Goal: Task Accomplishment & Management: Manage account settings

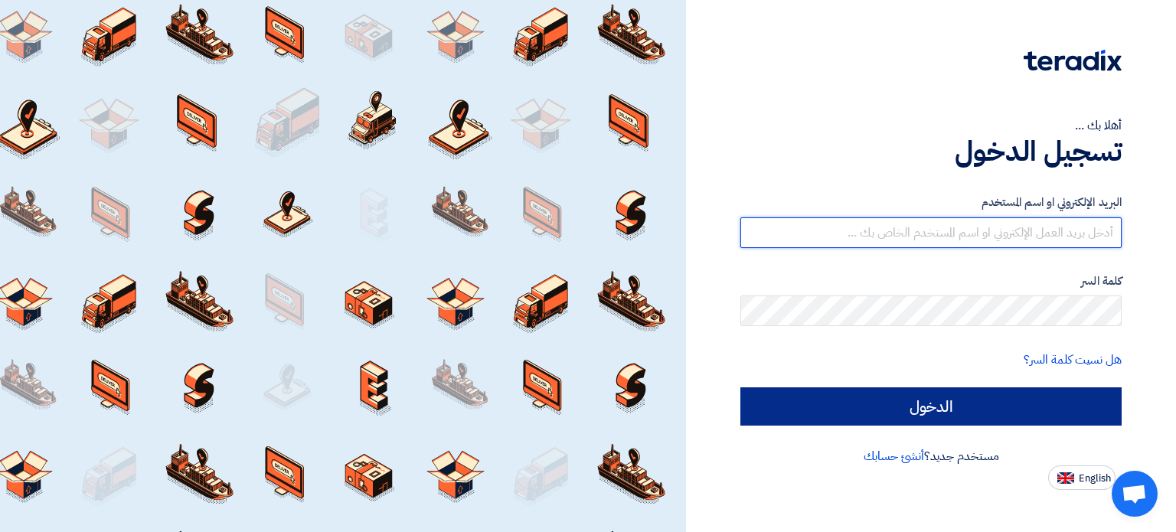
type input "[EMAIL_ADDRESS][DOMAIN_NAME]"
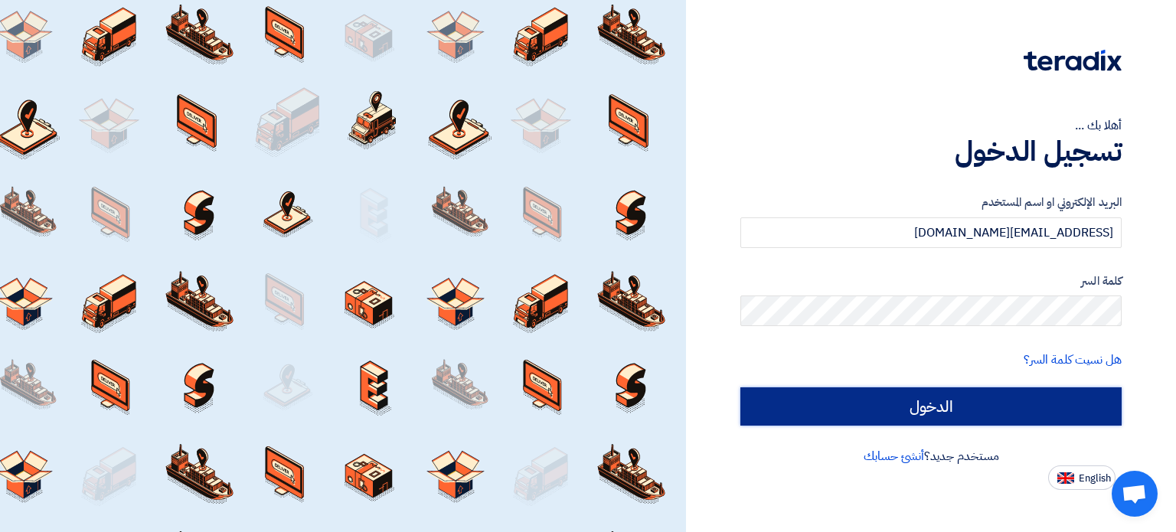
click at [998, 407] on input "الدخول" at bounding box center [930, 406] width 381 height 38
type input "Sign in"
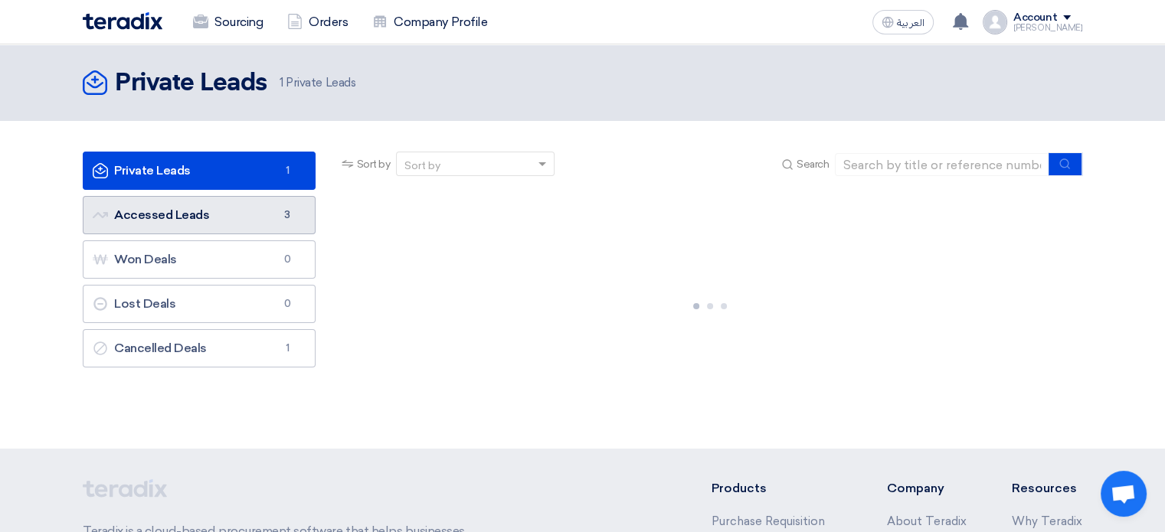
click at [240, 224] on link "Accessed Leads Accessed Leads 3" at bounding box center [199, 215] width 233 height 38
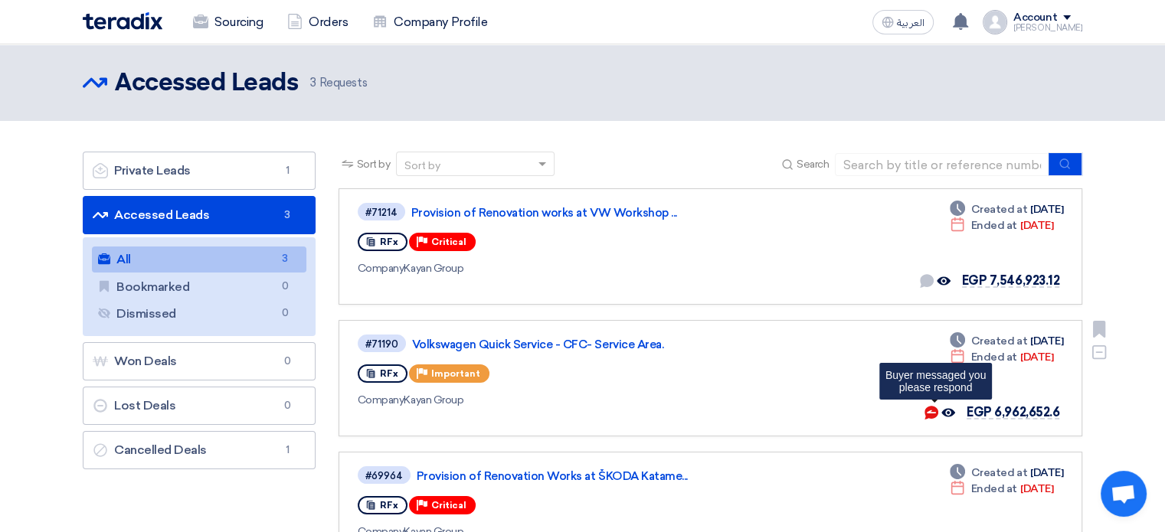
click at [928, 414] on use at bounding box center [931, 413] width 14 height 14
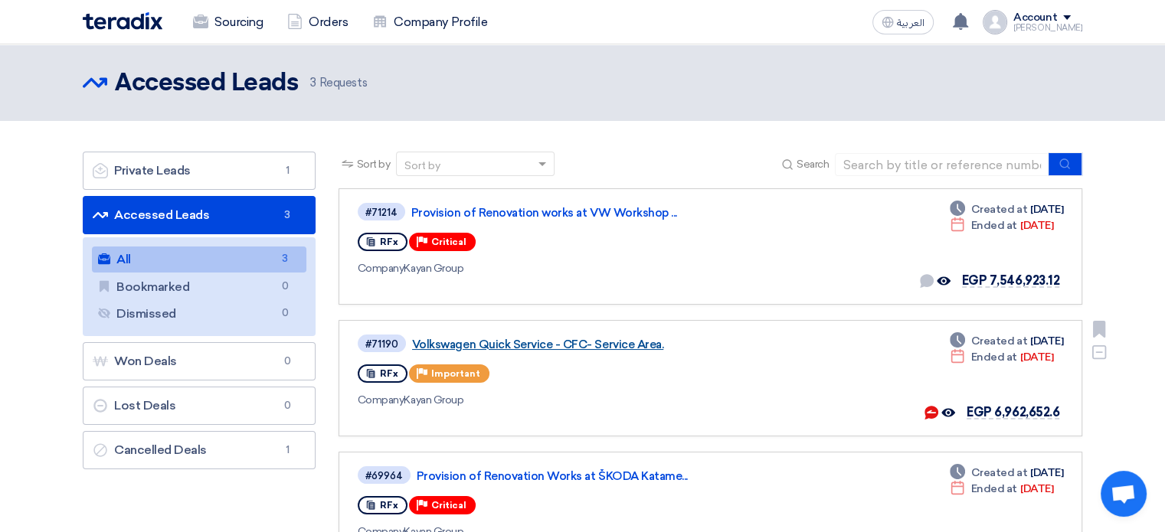
click at [501, 343] on link "Volkswagen Quick Service - CFC- Service Area." at bounding box center [603, 345] width 383 height 14
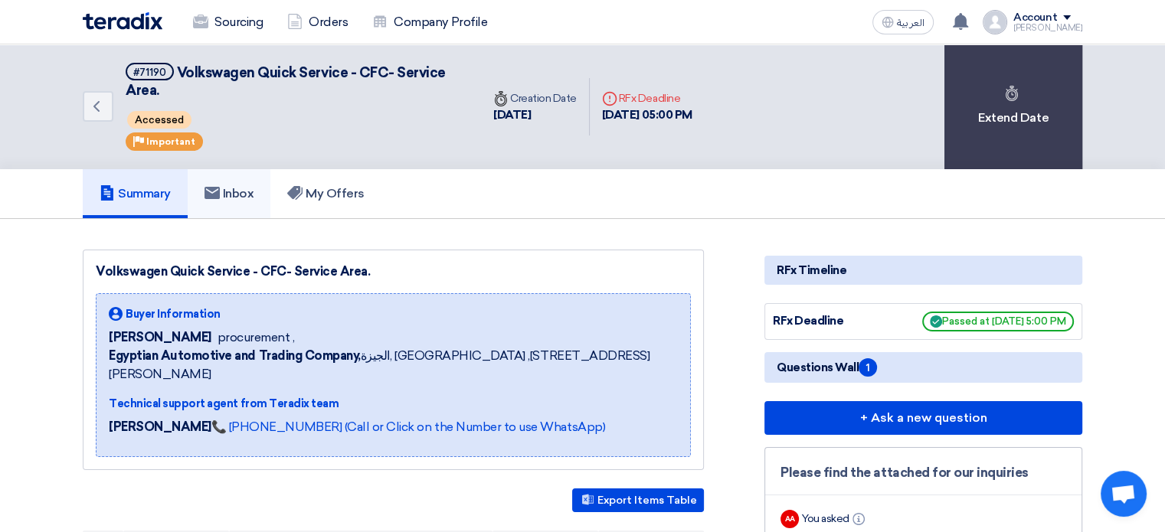
click at [252, 204] on link "Inbox" at bounding box center [229, 193] width 83 height 49
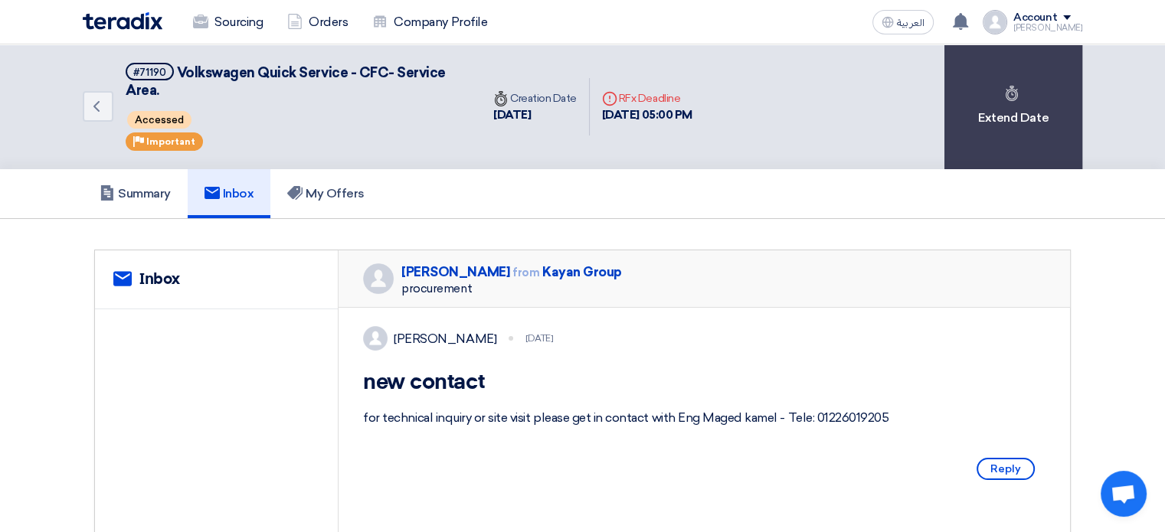
scroll to position [153, 0]
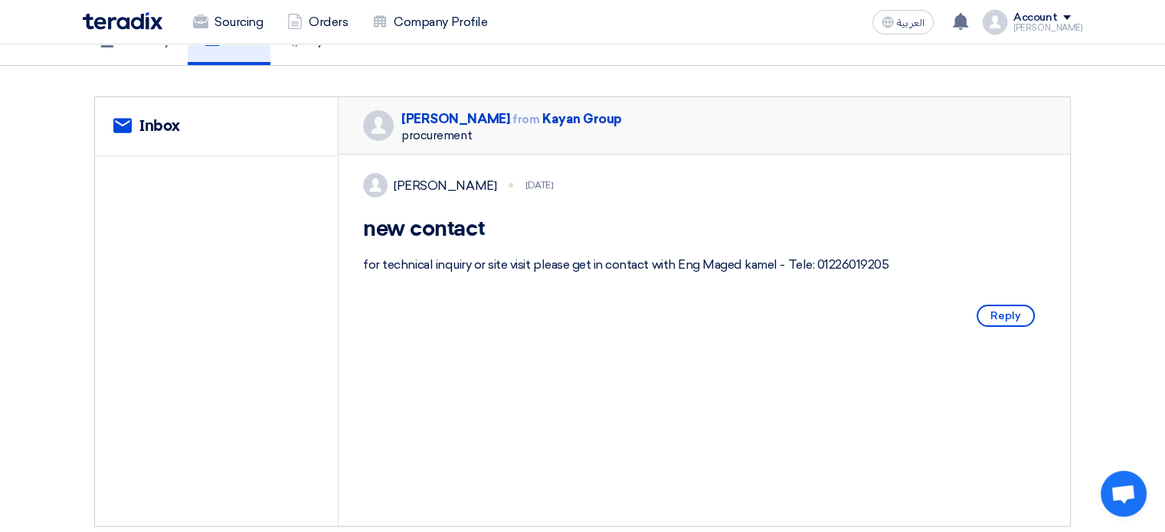
drag, startPoint x: 392, startPoint y: 230, endPoint x: 521, endPoint y: 237, distance: 129.6
click at [521, 237] on h1 "new contact" at bounding box center [704, 230] width 682 height 28
drag, startPoint x: 533, startPoint y: 265, endPoint x: 870, endPoint y: 279, distance: 337.2
click at [870, 274] on div "for technical inquiry or site visit please get in contact with Eng Maged kamel …" at bounding box center [704, 265] width 682 height 18
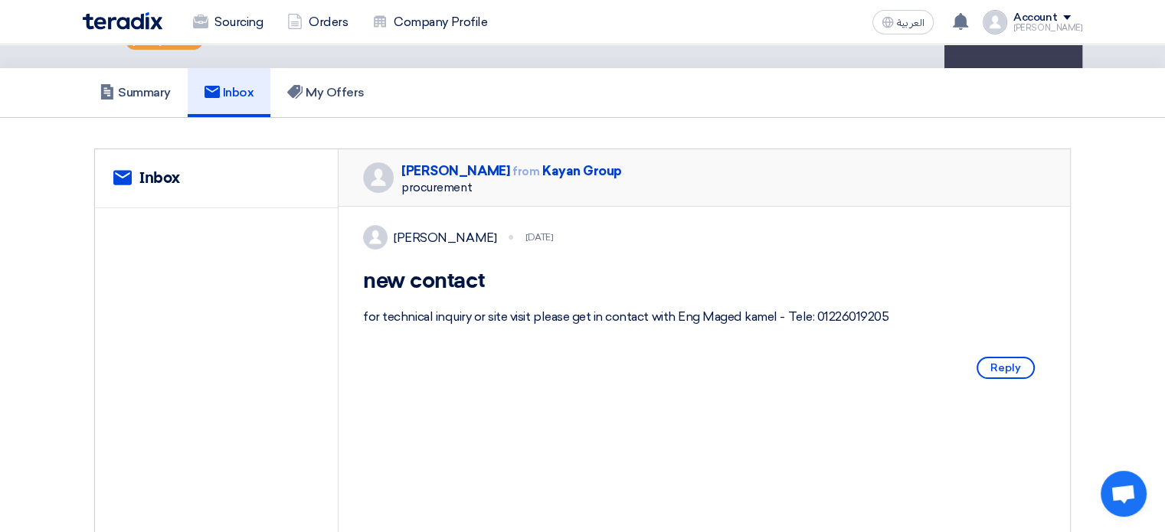
scroll to position [77, 0]
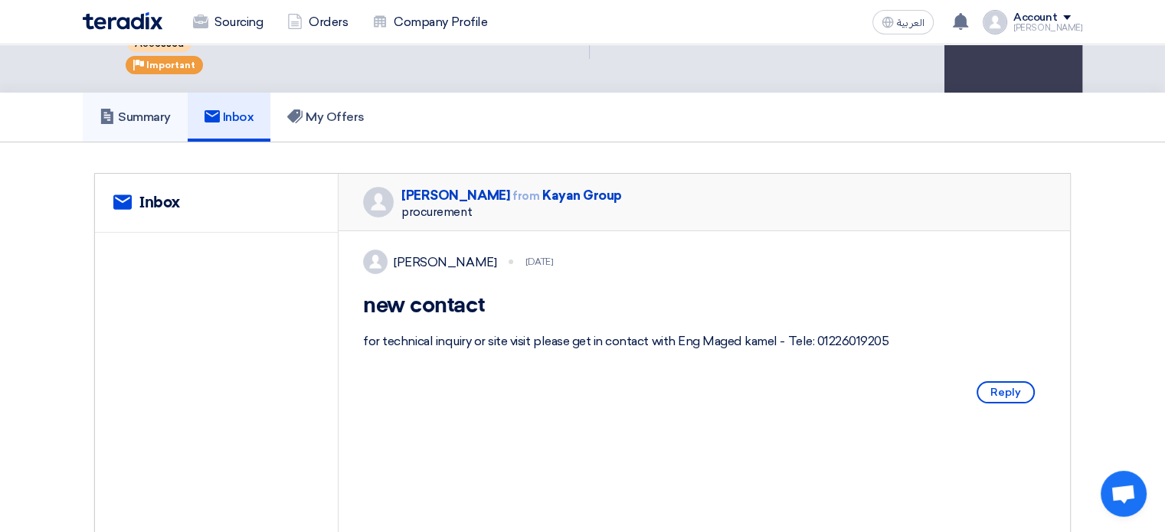
click at [160, 123] on h5 "Summary" at bounding box center [135, 116] width 71 height 15
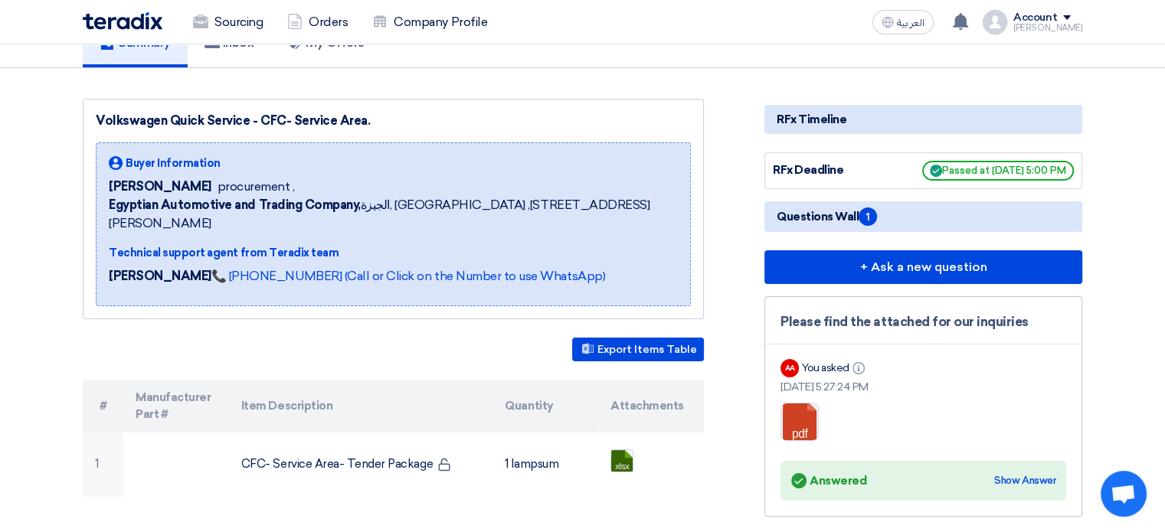
scroll to position [230, 0]
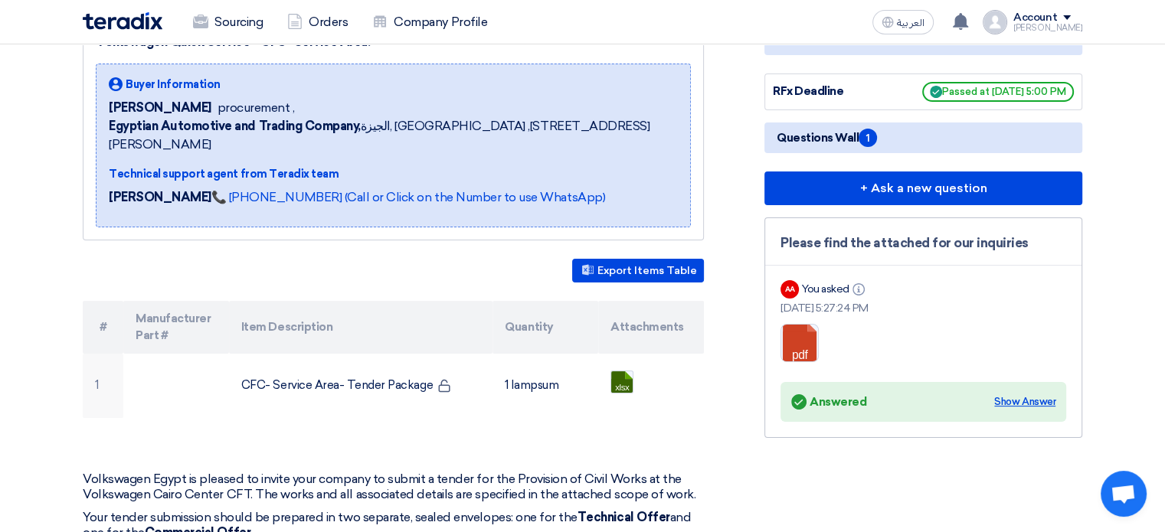
click at [1031, 407] on div "Show Answer" at bounding box center [1024, 401] width 61 height 15
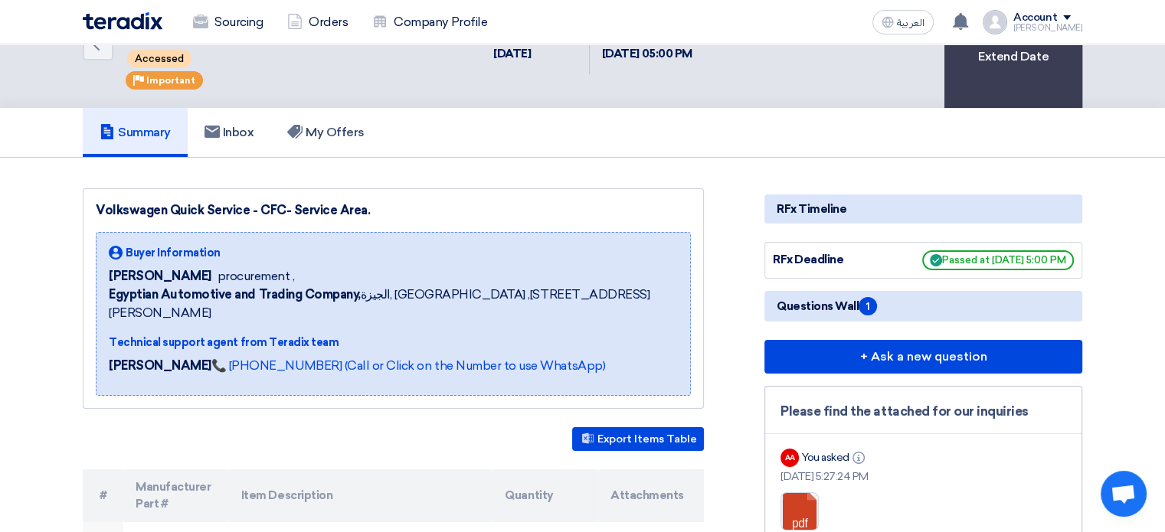
scroll to position [0, 0]
